Goal: Find specific page/section: Find specific page/section

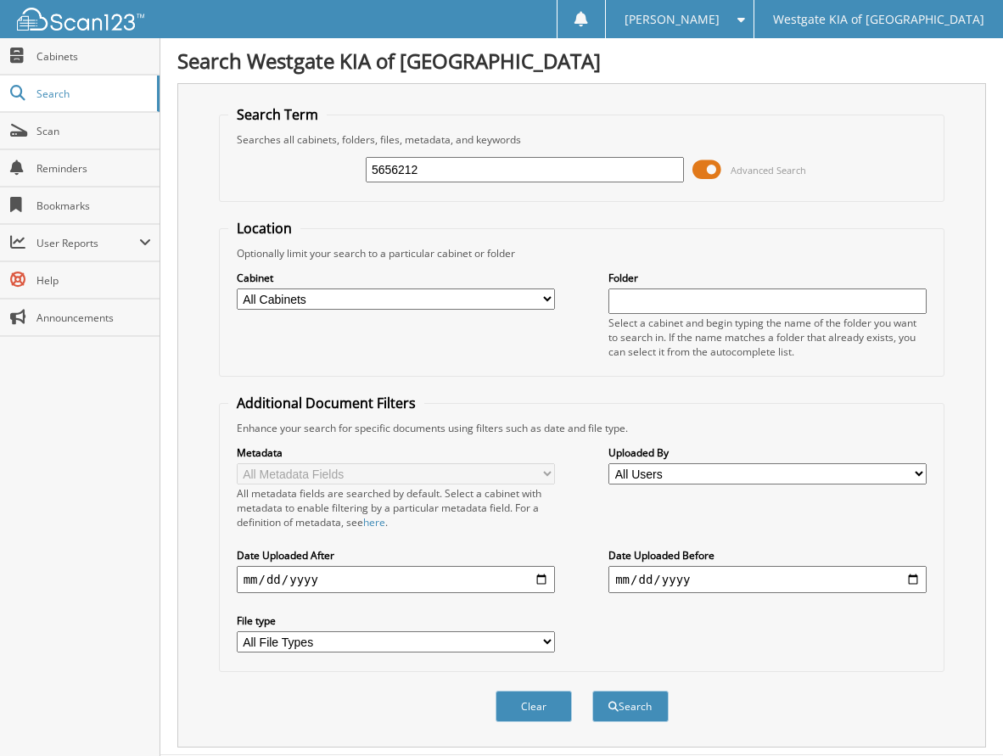
type input "5656212"
click at [592, 691] on button "Search" at bounding box center [630, 706] width 76 height 31
click at [711, 170] on span at bounding box center [706, 169] width 29 height 25
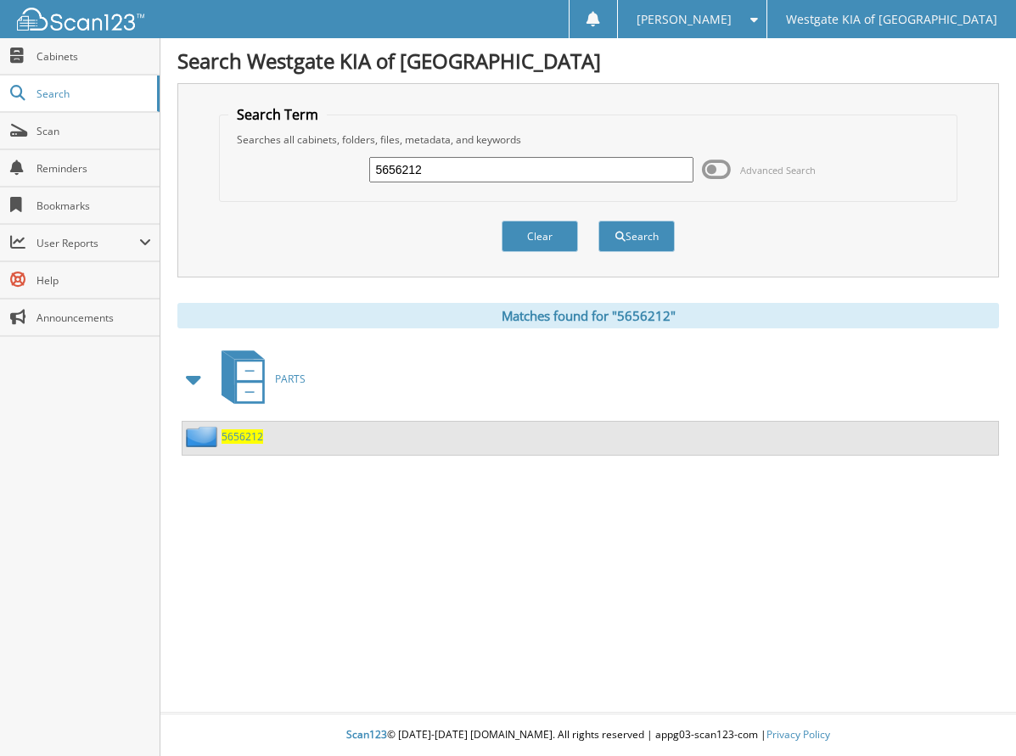
click at [236, 440] on span "5656212" at bounding box center [242, 436] width 42 height 14
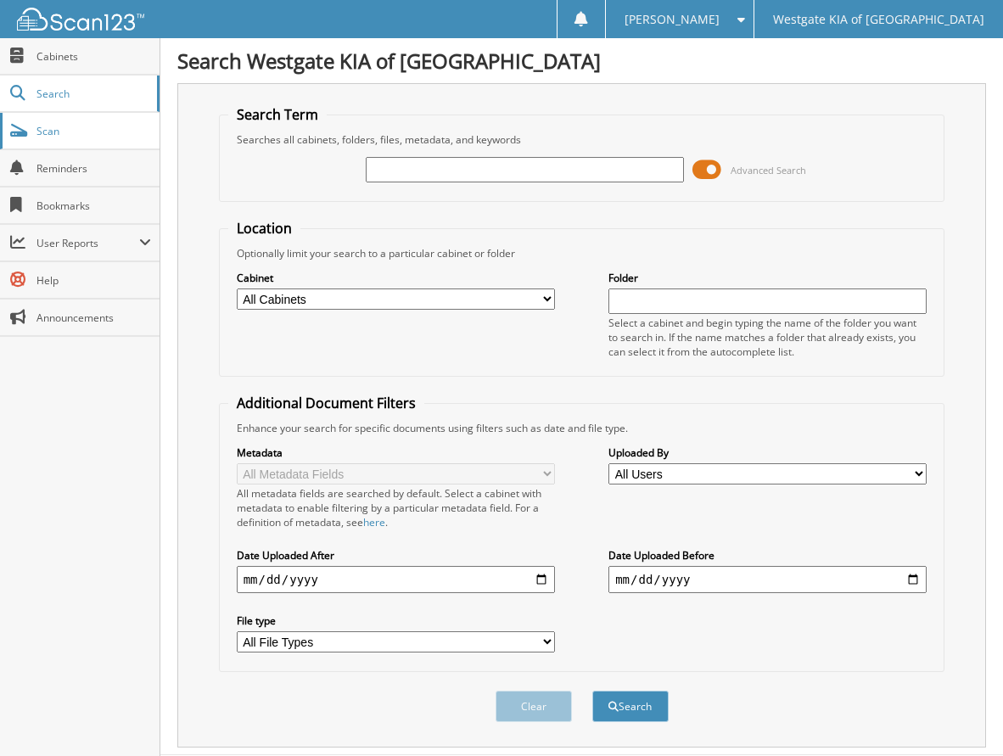
drag, startPoint x: 114, startPoint y: 134, endPoint x: 85, endPoint y: 135, distance: 28.9
click at [113, 134] on span "Scan" at bounding box center [93, 131] width 115 height 14
